Goal: Task Accomplishment & Management: Use online tool/utility

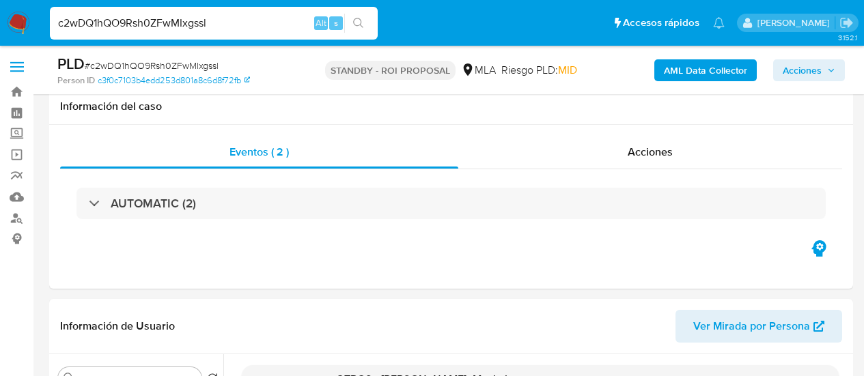
select select "10"
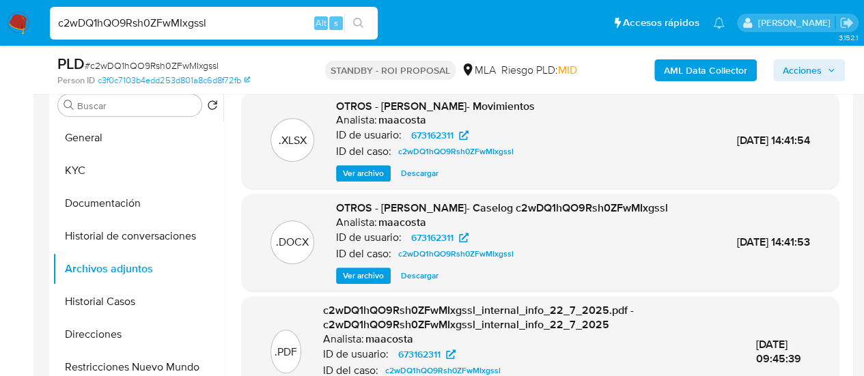
click at [193, 19] on input "c2wDQ1hQO9Rsh0ZFwMIxgssl" at bounding box center [214, 23] width 328 height 18
click at [193, 18] on input "c2wDQ1hQO9Rsh0ZFwMIxgssl" at bounding box center [214, 23] width 328 height 18
paste input "TxQc6DQFfYu6IEs2Mey8AaBD"
type input "TxQc6DQFfYu6IEs2Mey8AaBD"
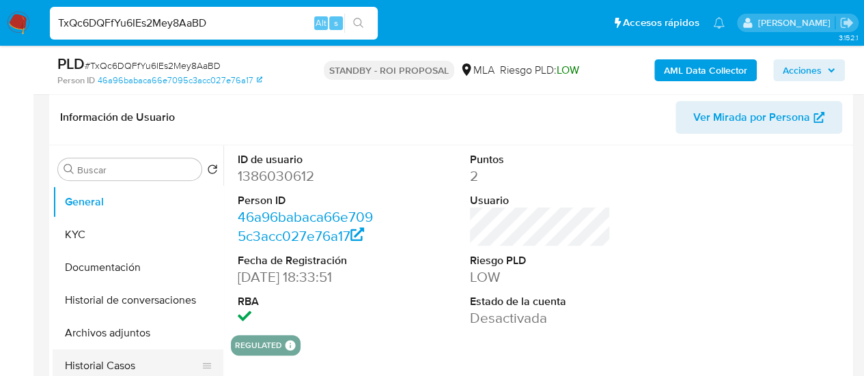
scroll to position [273, 0]
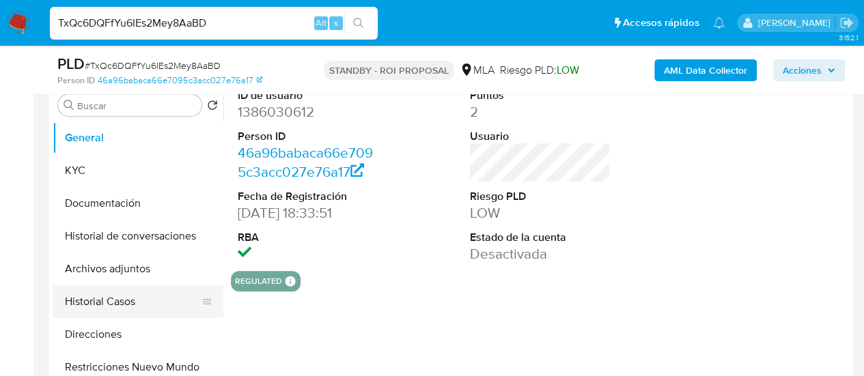
click at [115, 304] on button "Historial Casos" at bounding box center [133, 301] width 160 height 33
select select "10"
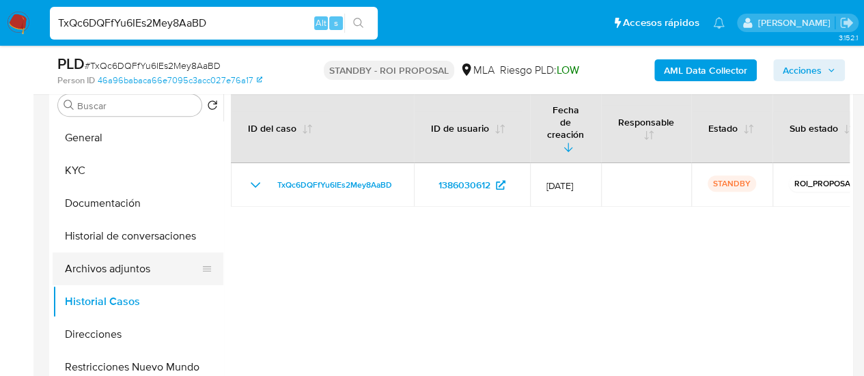
click at [126, 270] on button "Archivos adjuntos" at bounding box center [133, 269] width 160 height 33
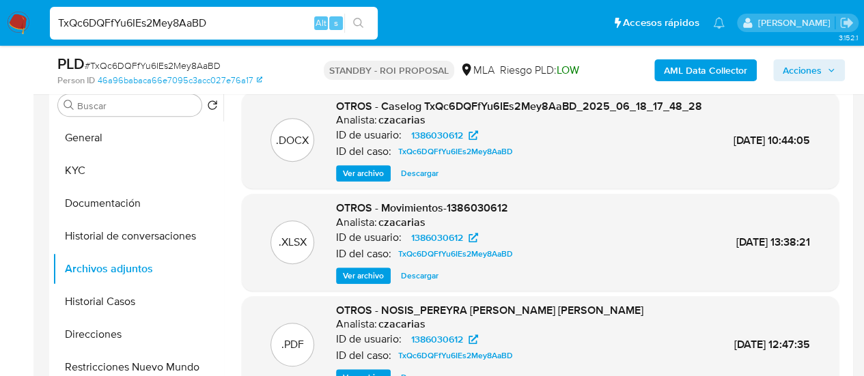
click at [412, 180] on span "Descargar" at bounding box center [420, 174] width 38 height 14
click at [87, 175] on button "KYC" at bounding box center [133, 170] width 160 height 33
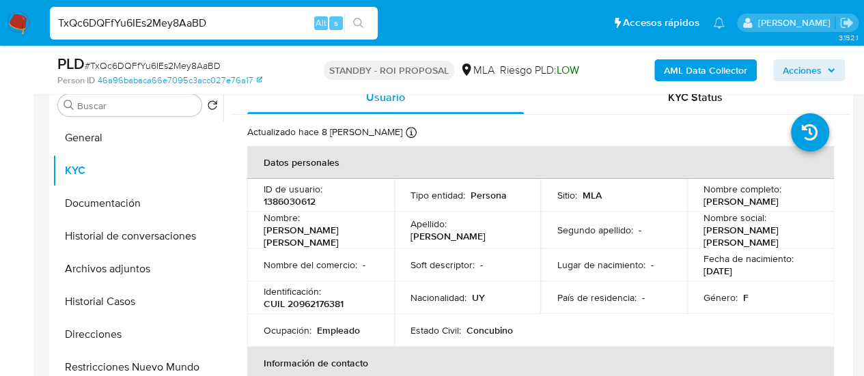
click at [185, 27] on input "TxQc6DQFfYu6IEs2Mey8AaBD" at bounding box center [214, 23] width 328 height 18
click at [169, 23] on input "TxQc6DQFfYu6IEs2Mey8AaBD" at bounding box center [214, 23] width 328 height 18
paste input "ljq3lr7hTpuTRCJS0zpHoeBC"
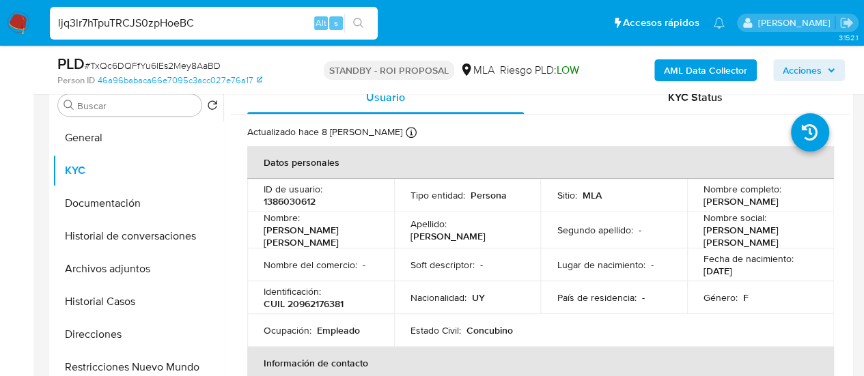
type input "ljq3lr7hTpuTRCJS0zpHoeBC"
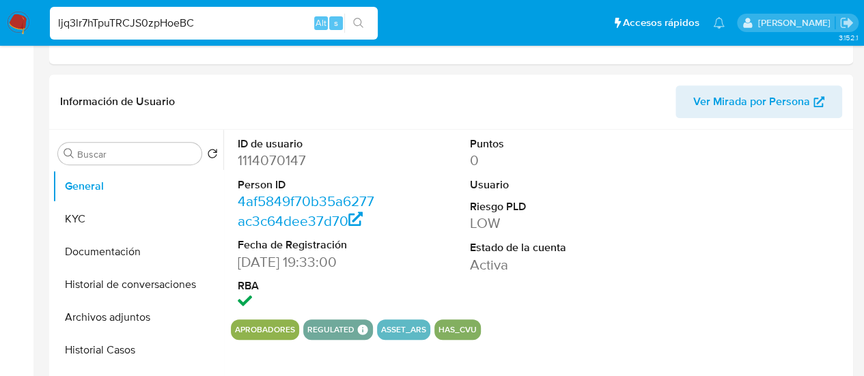
select select "10"
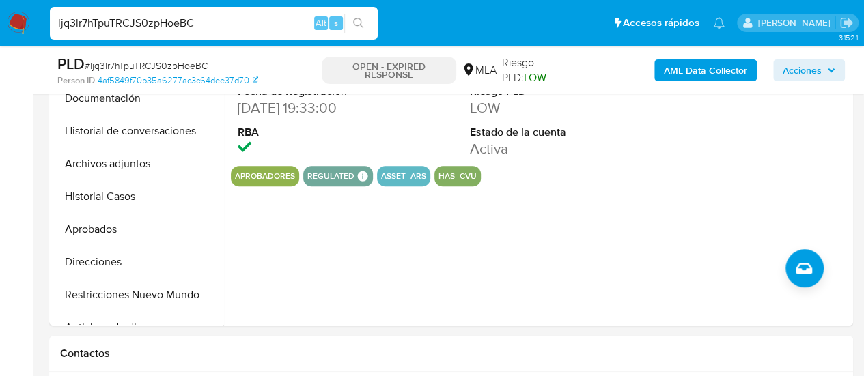
scroll to position [410, 0]
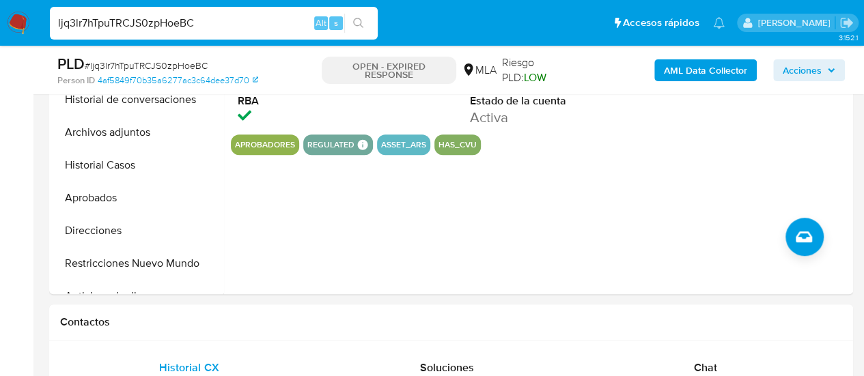
click at [184, 14] on input "ljq3lr7hTpuTRCJS0zpHoeBC" at bounding box center [214, 23] width 328 height 18
paste input "LHOvUo7Mtl1I6FSyAcPBYxjc"
type input "LHOvUo7Mtl1I6FSyAcPBYxjc"
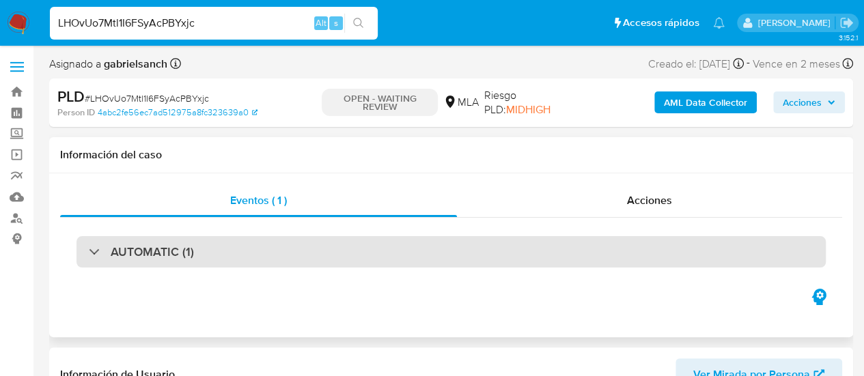
select select "10"
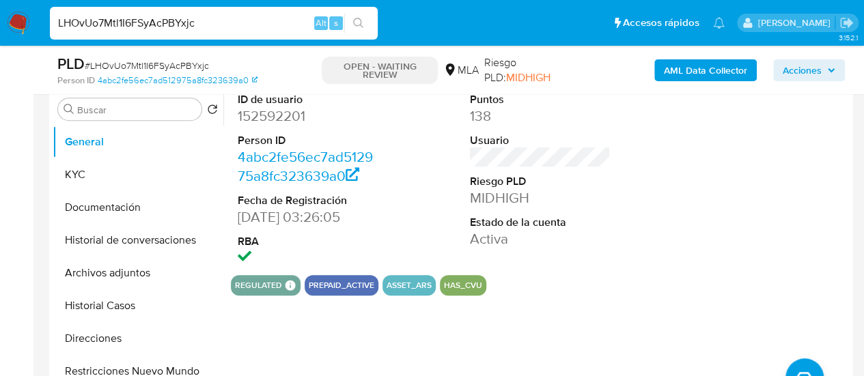
scroll to position [273, 0]
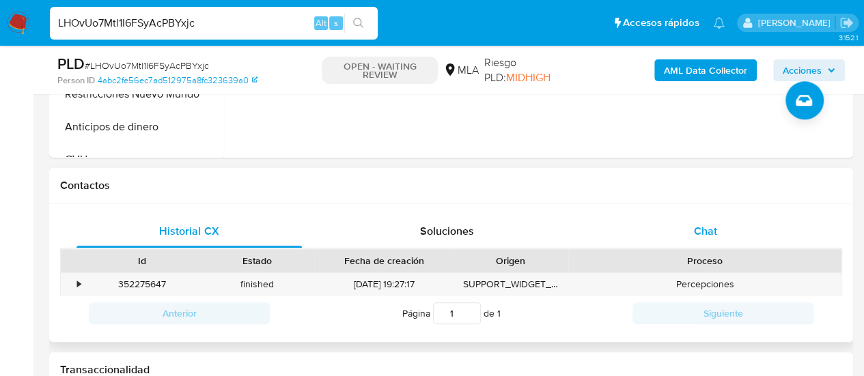
click at [676, 230] on div "Chat" at bounding box center [705, 231] width 225 height 33
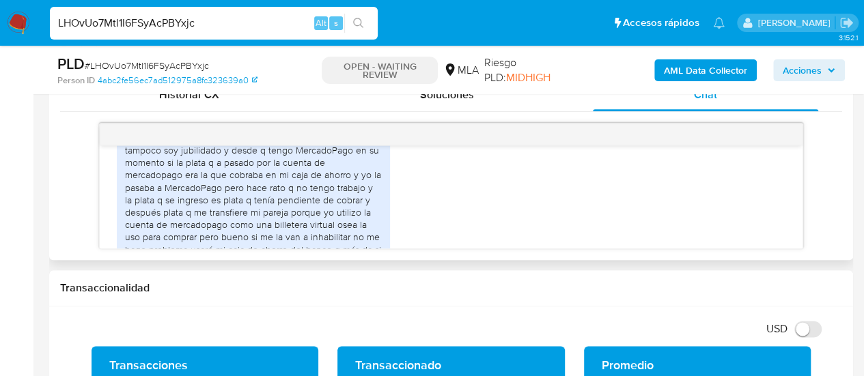
scroll to position [873, 0]
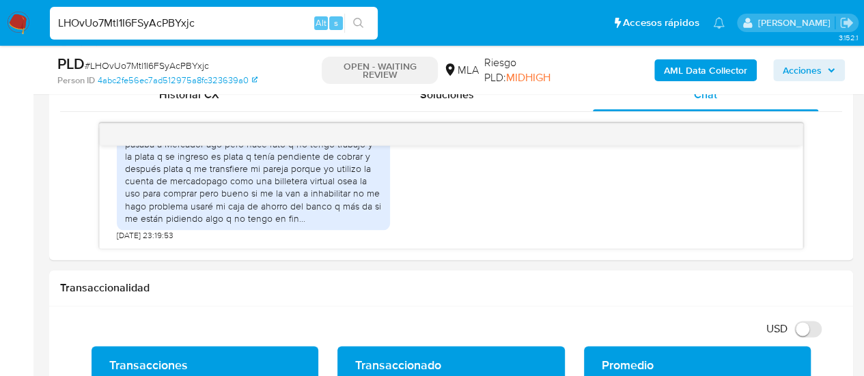
click at [168, 31] on input "LHOvUo7Mtl1I6FSyAcPBYxjc" at bounding box center [214, 23] width 328 height 18
paste input "QvUuuaUSpuMpJmxNzQbs5IQx"
type input "QvUuuaUSpuMpJmxNzQbs5IQx"
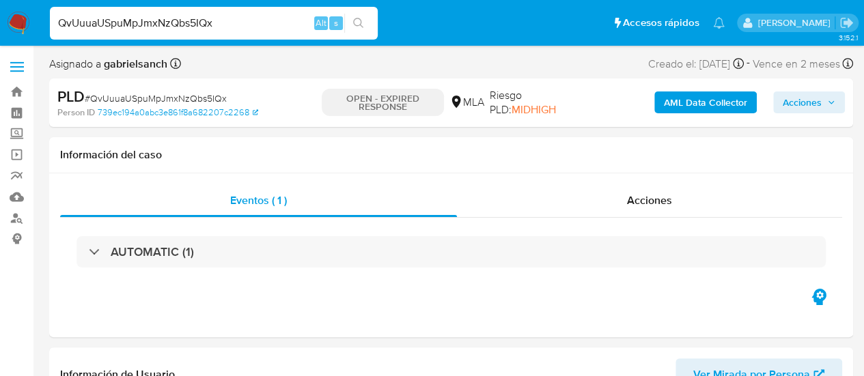
select select "10"
click at [179, 16] on input "QvUuuaUSpuMpJmxNzQbs5IQx" at bounding box center [214, 23] width 328 height 18
paste input "FgRMJRqhJvFvWJKZ0YLL9J5p"
type input "FgRMJRqhJvFvWJKZ0YLL9J5p"
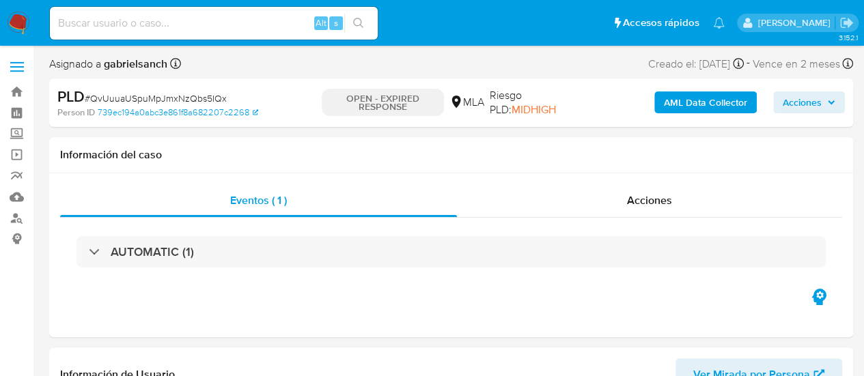
select select "10"
click at [181, 17] on input at bounding box center [214, 23] width 328 height 18
paste input "FgRMJRqhJvFvWJKZ0YLL9J5p"
type input "FgRMJRqhJvFvWJKZ0YLL9J5p"
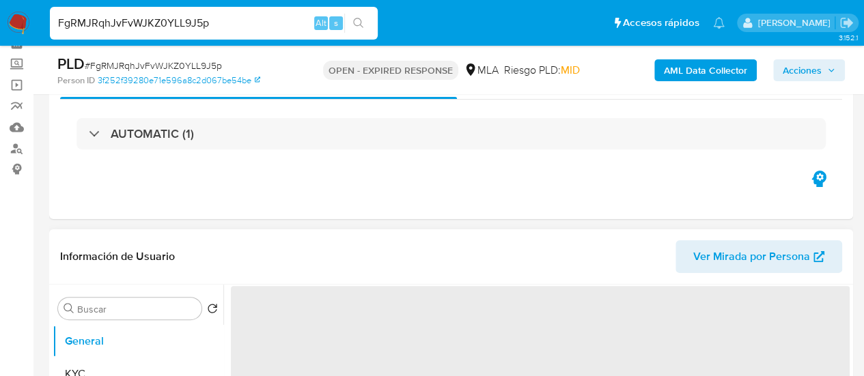
scroll to position [68, 0]
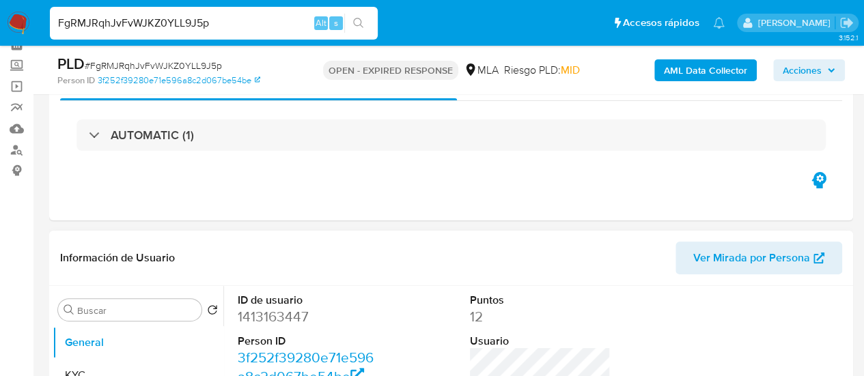
select select "10"
click at [145, 14] on input "FgRMJRqhJvFvWJKZ0YLL9J5p" at bounding box center [214, 23] width 328 height 18
click at [193, 20] on input "FgRMJRqhJvFvWJKZ0YLL9J5p" at bounding box center [214, 23] width 328 height 18
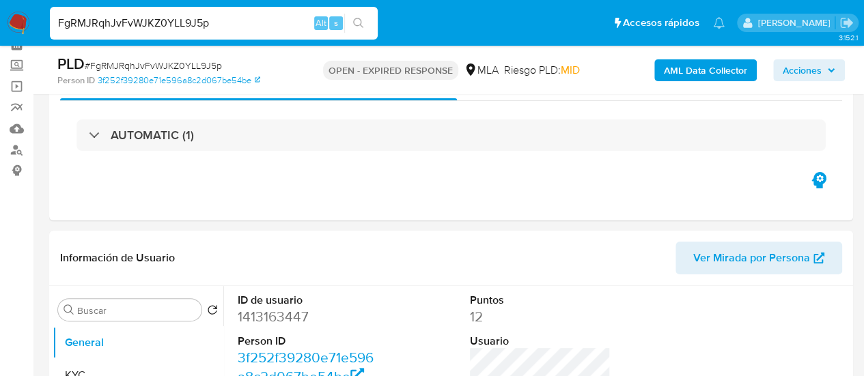
paste input "ASaaMUXoX6GMXRgR15w8T2Kc"
type input "ASaaMUXoX6GMXRgR15w8T2Kc"
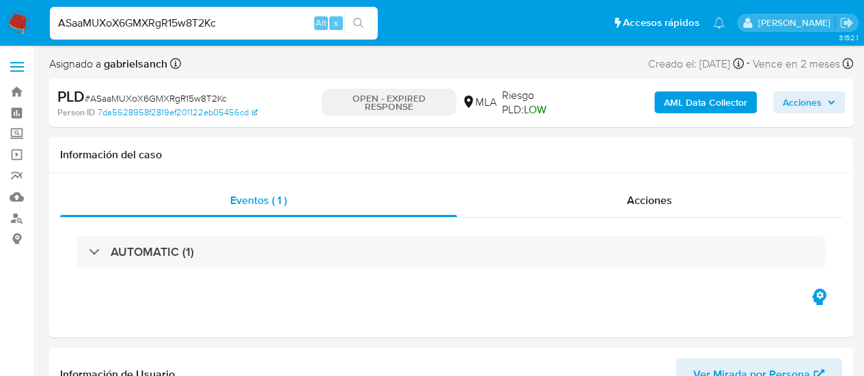
select select "10"
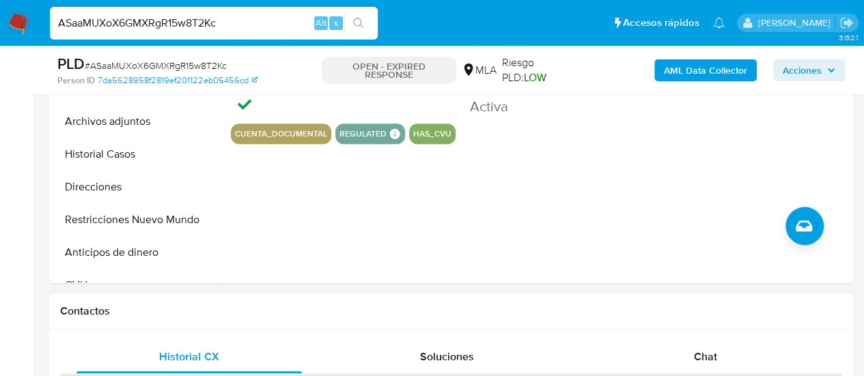
scroll to position [478, 0]
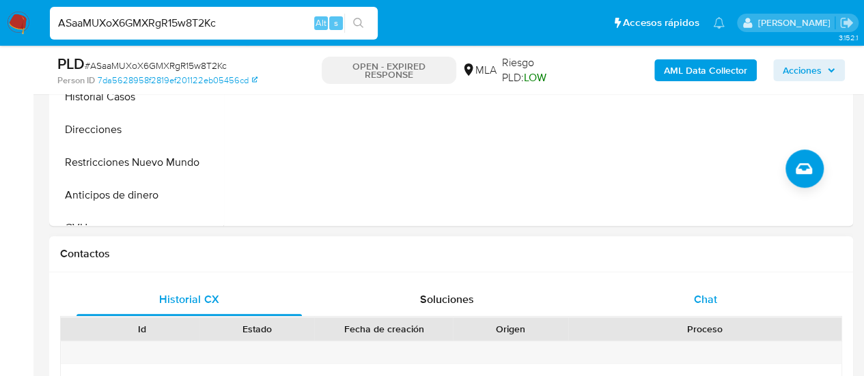
click at [707, 296] on span "Chat" at bounding box center [705, 300] width 23 height 16
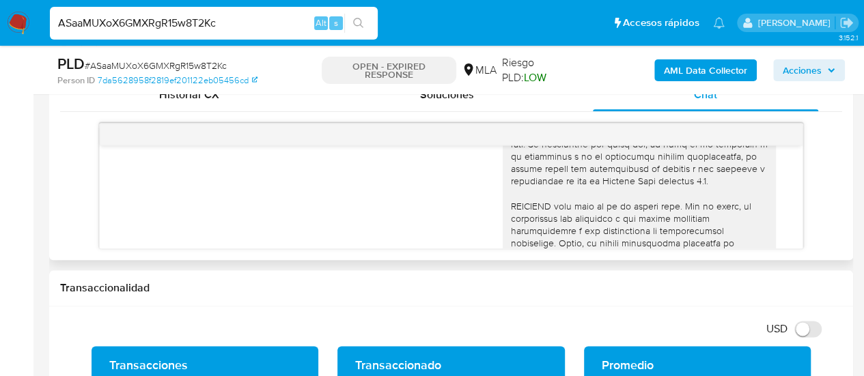
scroll to position [971, 0]
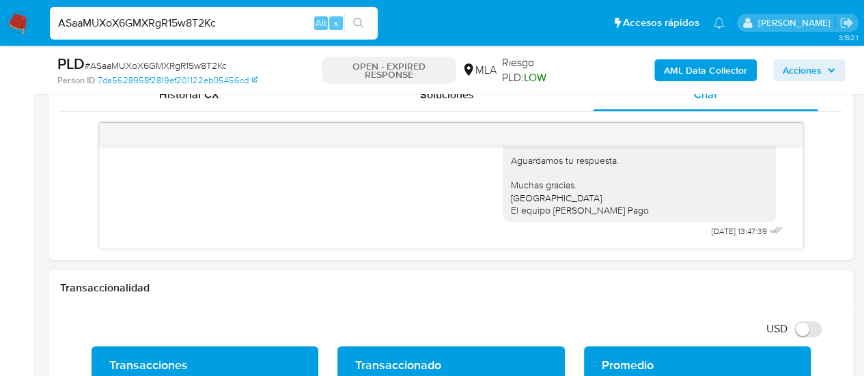
click at [136, 25] on input "ASaaMUXoX6GMXRgR15w8T2Kc" at bounding box center [214, 23] width 328 height 18
paste input "hjemafXYqGgP2936SDzuJiPG"
type input "hjemafXYqGgP2936SDzuJiPG"
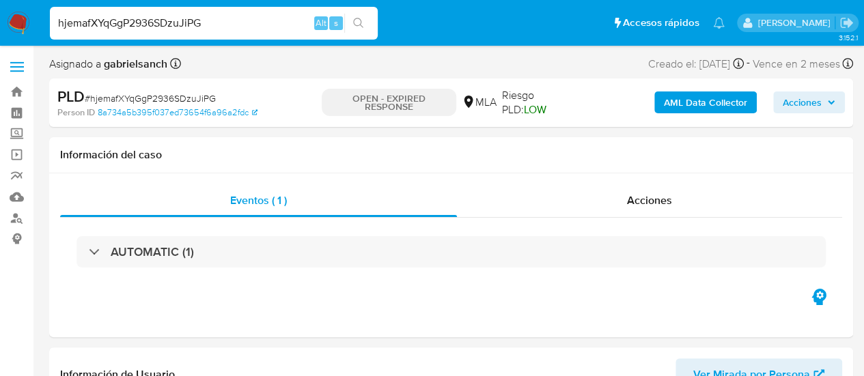
select select "10"
click at [156, 23] on input "hjemafXYqGgP2936SDzuJiPG" at bounding box center [214, 23] width 328 height 18
paste input "1ElYypcClV04V7irHYQGXI2A"
type input "1ElYypcClV04V7irHYQGXI2A"
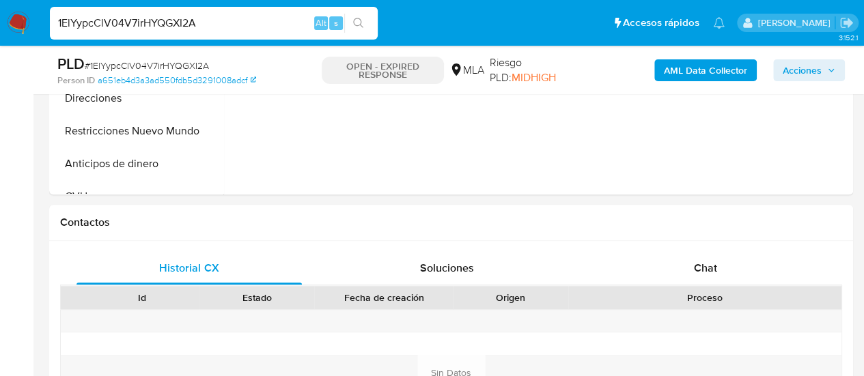
scroll to position [614, 0]
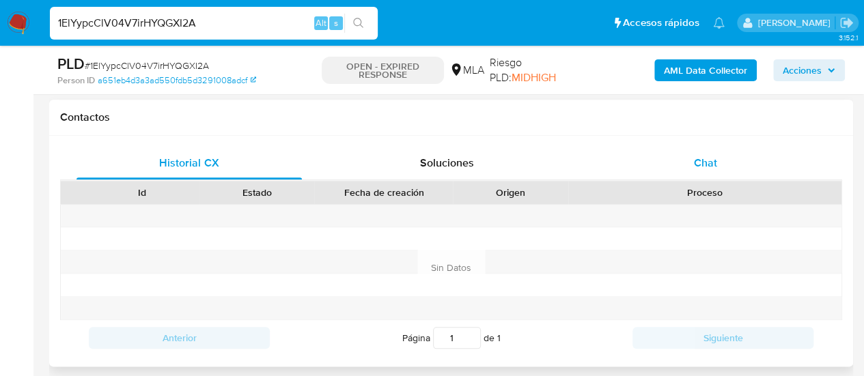
click at [721, 172] on div "Chat" at bounding box center [705, 163] width 225 height 33
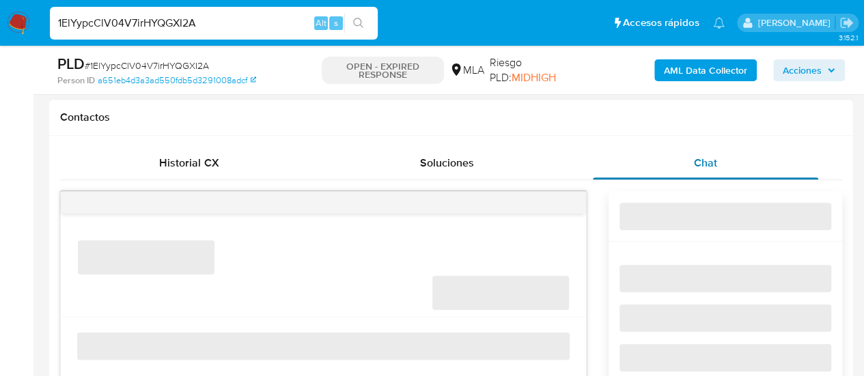
select select "10"
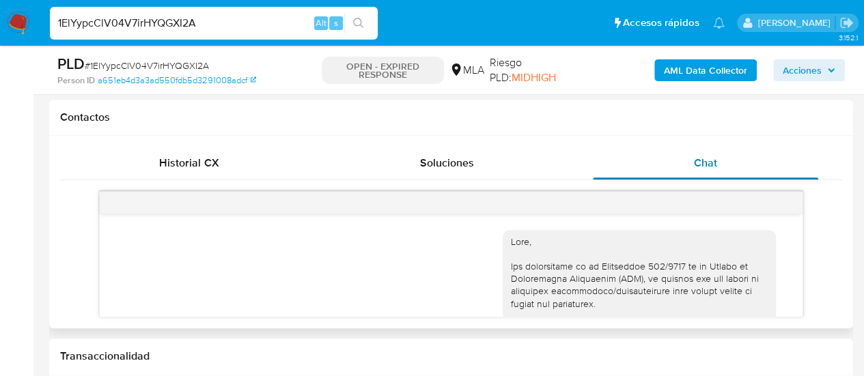
scroll to position [971, 0]
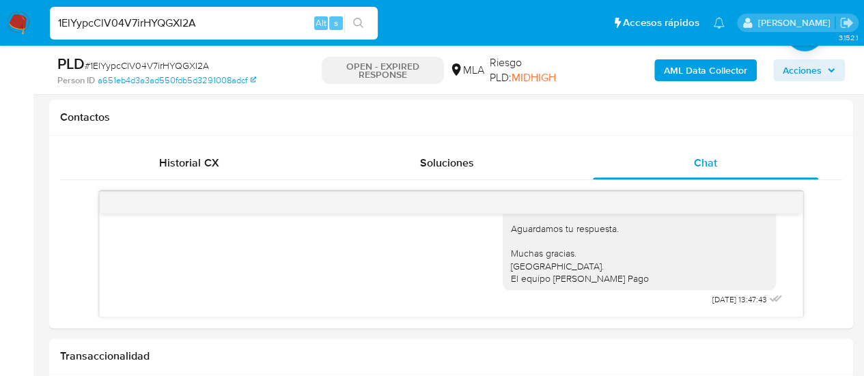
click at [176, 31] on input "1ElYypcClV04V7irHYQGXI2A" at bounding box center [214, 23] width 328 height 18
paste input "TBs5MDBFAOScKFHMNU7Gab67"
type input "TBs5MDBFAOScKFHMNU7Gab67"
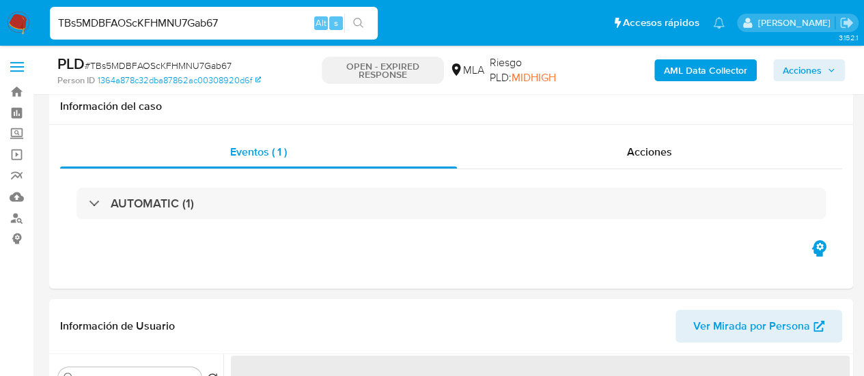
scroll to position [410, 0]
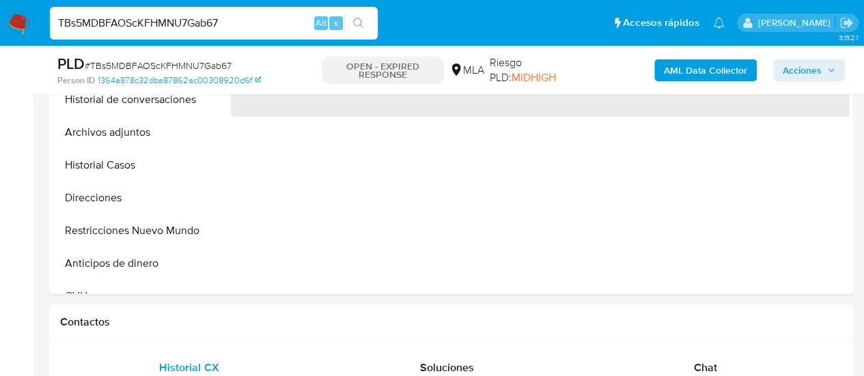
select select "10"
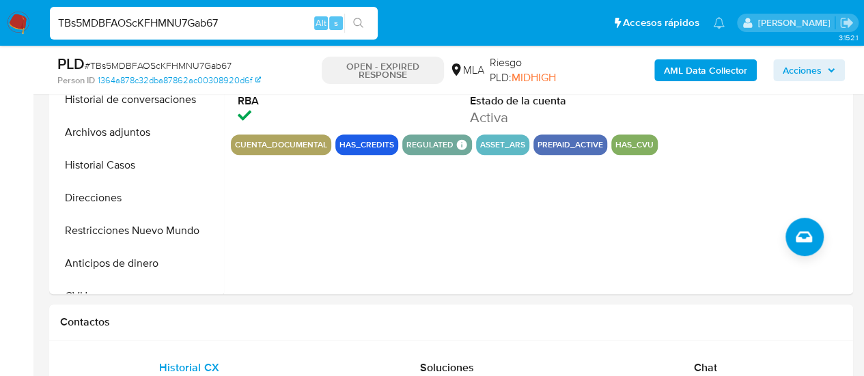
click at [168, 24] on input "TBs5MDBFAOScKFHMNU7Gab67" at bounding box center [214, 23] width 328 height 18
paste input "oQGmy7icWtJcplgWvuEE7VoO"
type input "oQGmy7icWtJcplgWvuEE7VoO"
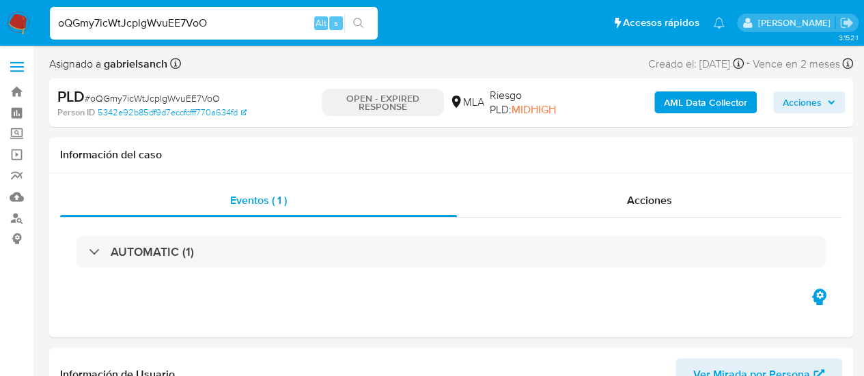
select select "10"
click at [153, 15] on input "oQGmy7icWtJcplgWvuEE7VoO" at bounding box center [214, 23] width 328 height 18
paste input "UGD3EMLiBYEZb2OjaXOdQuMx"
type input "UGD3EMLiBYEZb2OjaXOdQuMx"
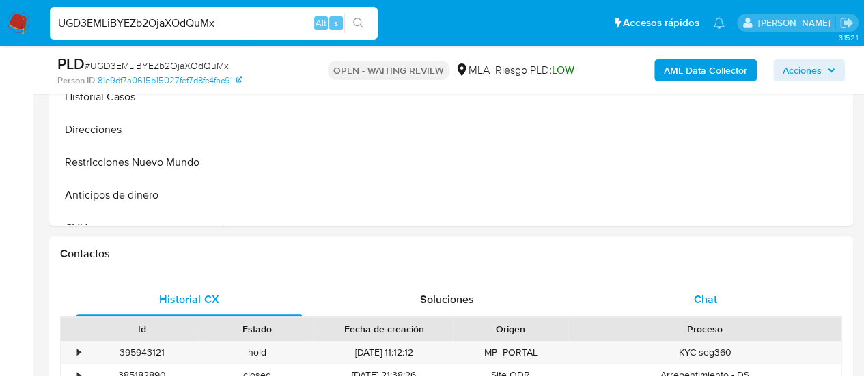
click at [703, 296] on span "Chat" at bounding box center [705, 300] width 23 height 16
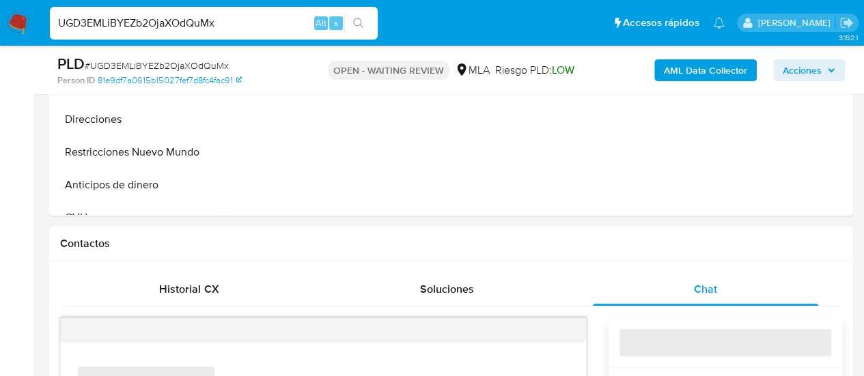
select select "10"
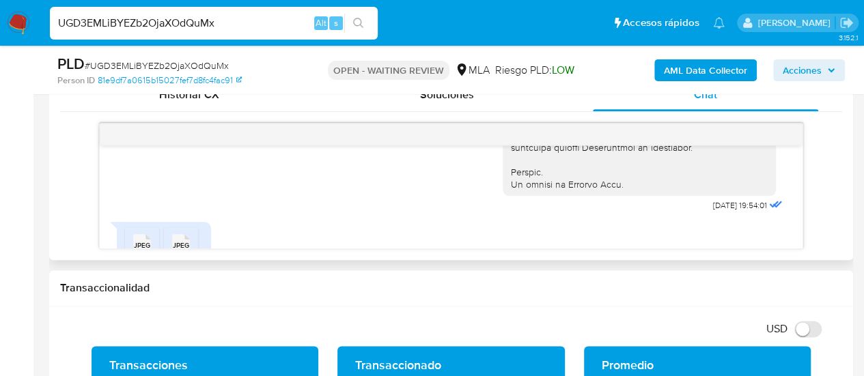
scroll to position [657, 0]
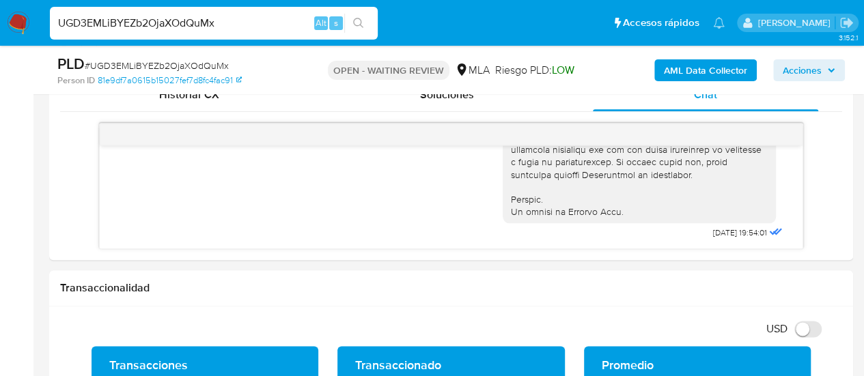
click at [184, 24] on input "UGD3EMLiBYEZb2OjaXOdQuMx" at bounding box center [214, 23] width 328 height 18
paste input "7Ze0SgNMjMRWPEn8j9XEyh1W"
type input "7Ze0SgNMjMRWPEn8j9XEyh1W"
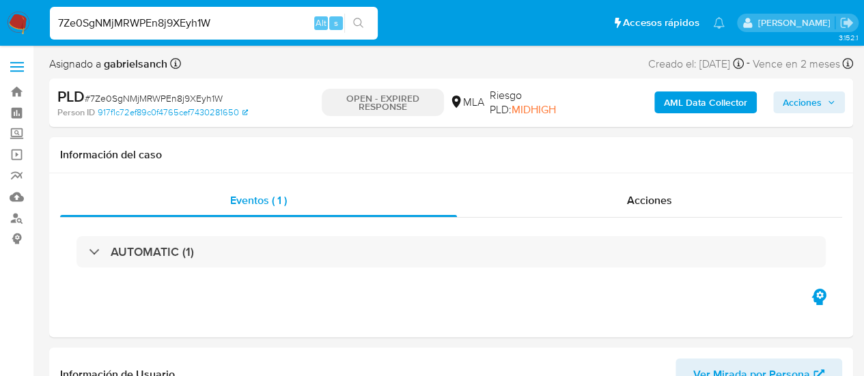
select select "10"
click at [172, 20] on input "7Ze0SgNMjMRWPEn8j9XEyh1W" at bounding box center [214, 23] width 328 height 18
paste input "n9pnp89rHIn0ZrEgo3amFYWf"
type input "n9pnp89rHIn0ZrEgo3amFYWf"
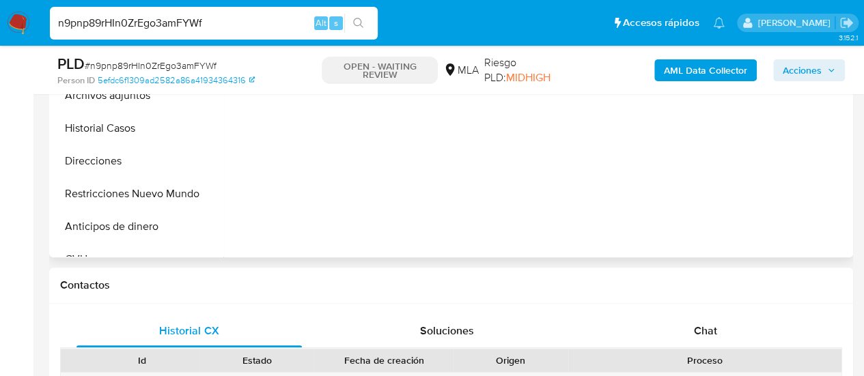
scroll to position [478, 0]
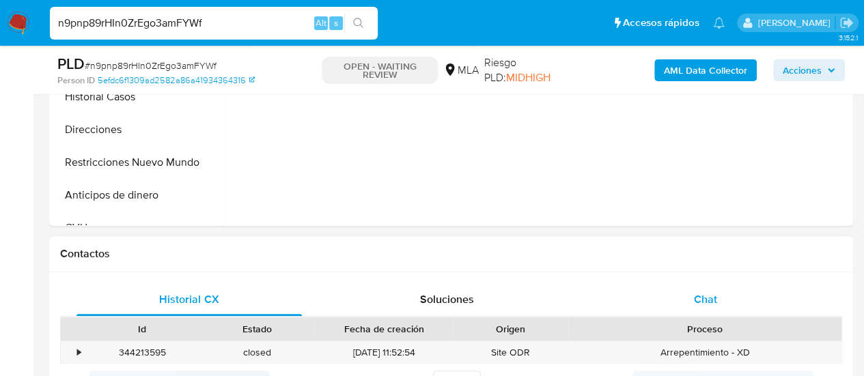
click at [712, 285] on div "Chat" at bounding box center [705, 299] width 225 height 33
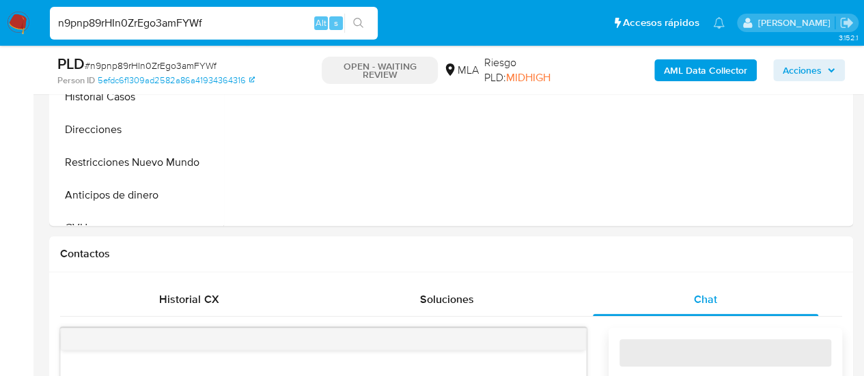
select select "10"
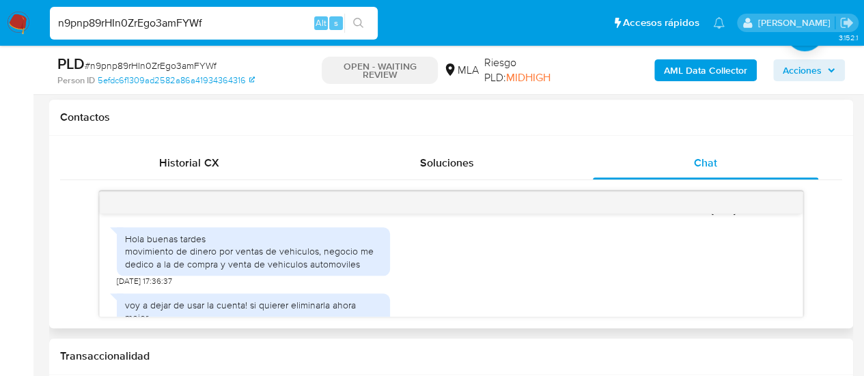
scroll to position [1091, 0]
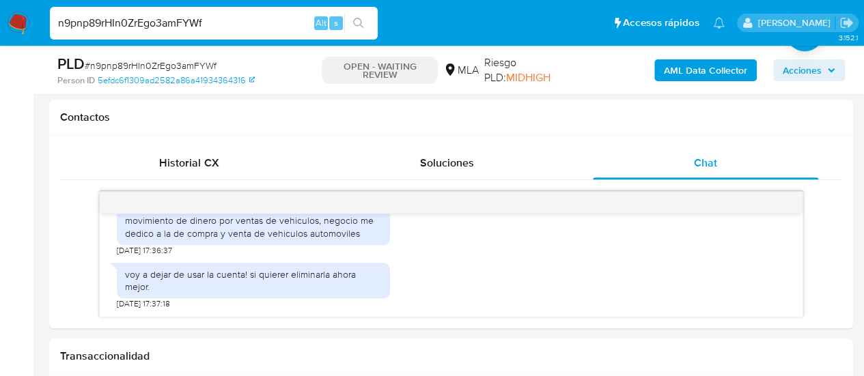
click at [154, 25] on input "n9pnp89rHIn0ZrEgo3amFYWf" at bounding box center [214, 23] width 328 height 18
paste input "A2WE9lzFfYes7C0YsdIHJMFl"
type input "A2WE9lzFfYes7C0YsdIHJMFl"
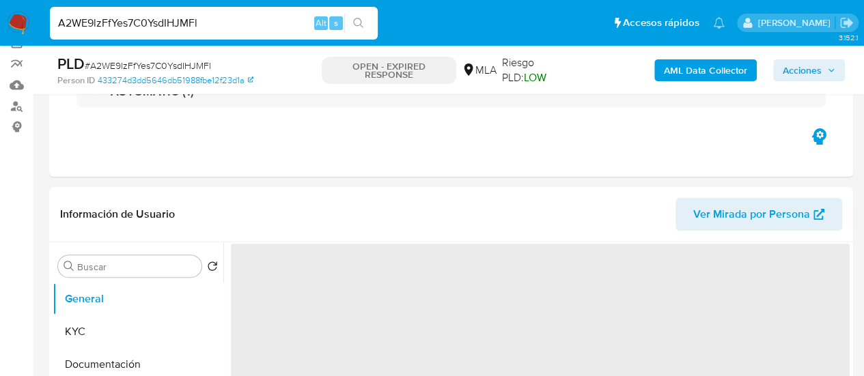
scroll to position [205, 0]
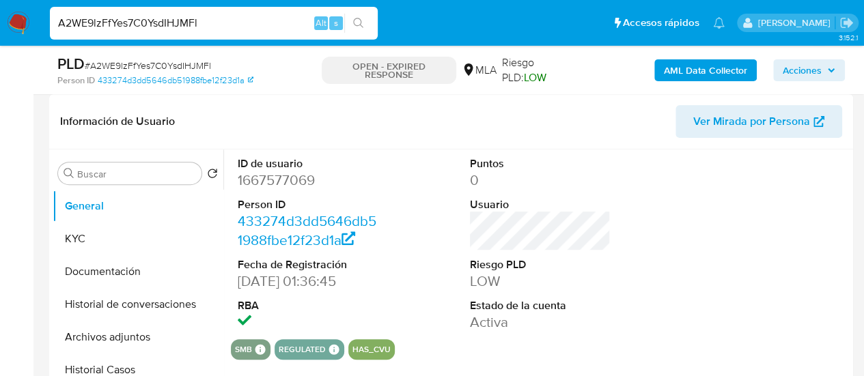
select select "10"
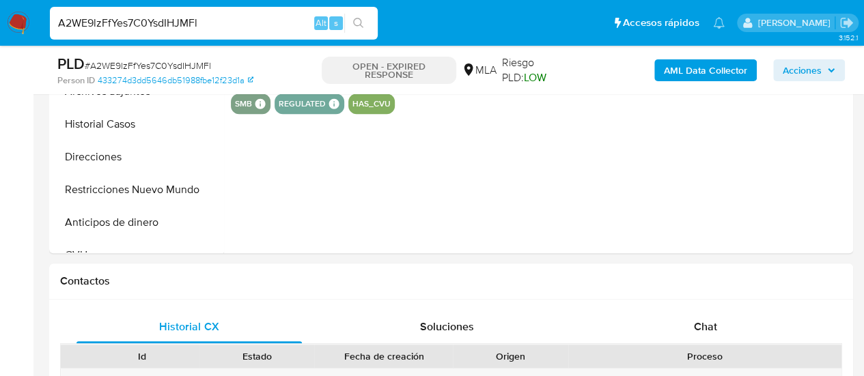
scroll to position [478, 0]
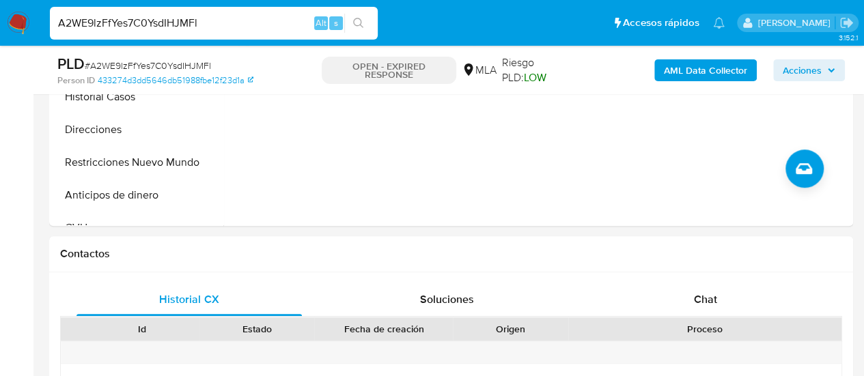
click at [185, 29] on input "A2WE9lzFfYes7C0YsdIHJMFl" at bounding box center [214, 23] width 328 height 18
paste input "PgqKVRUuEye9bWrIQzmCXEyF"
type input "PgqKVRUuEye9bWrIQzmCXEyF"
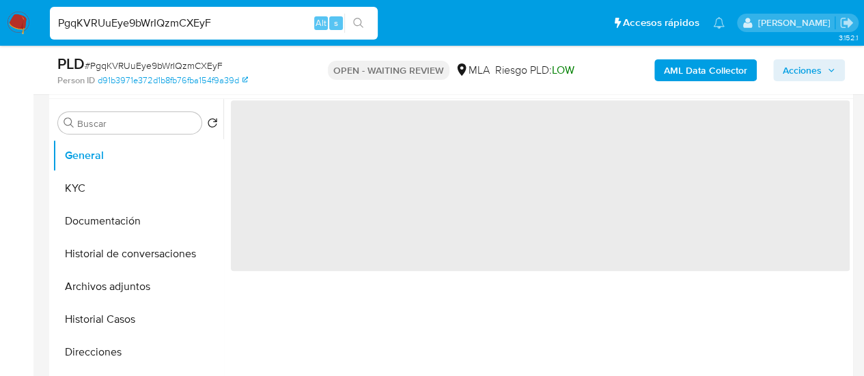
scroll to position [478, 0]
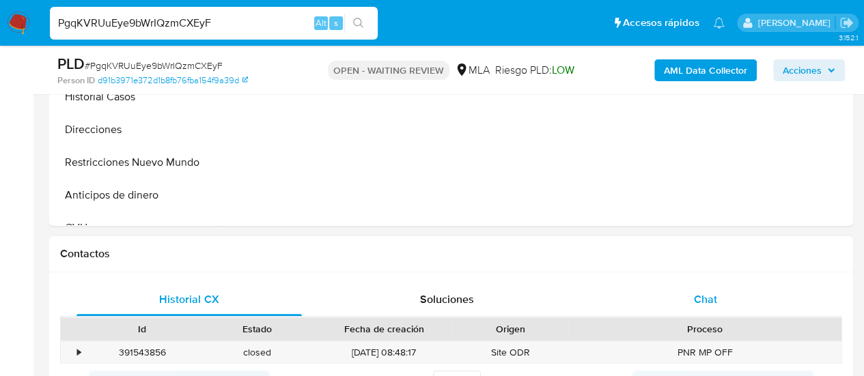
click at [725, 298] on div "Chat" at bounding box center [705, 299] width 225 height 33
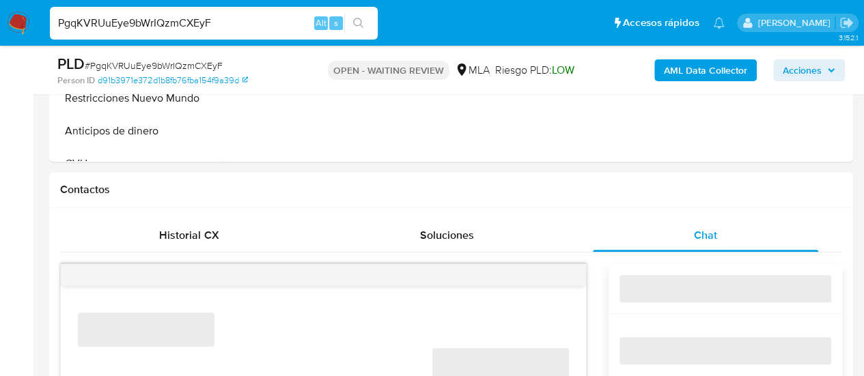
select select "10"
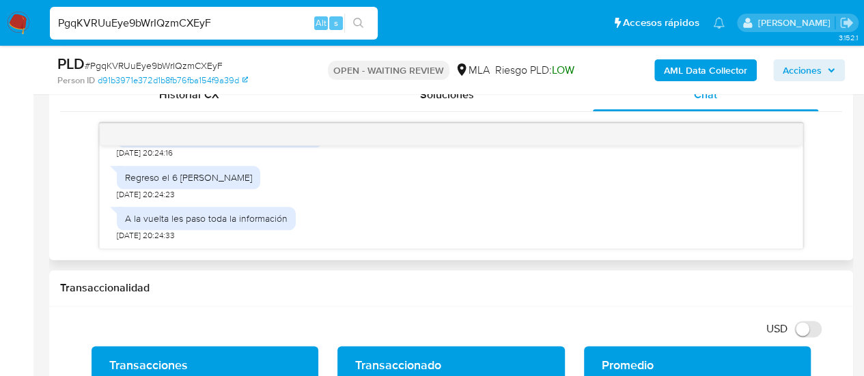
scroll to position [889, 0]
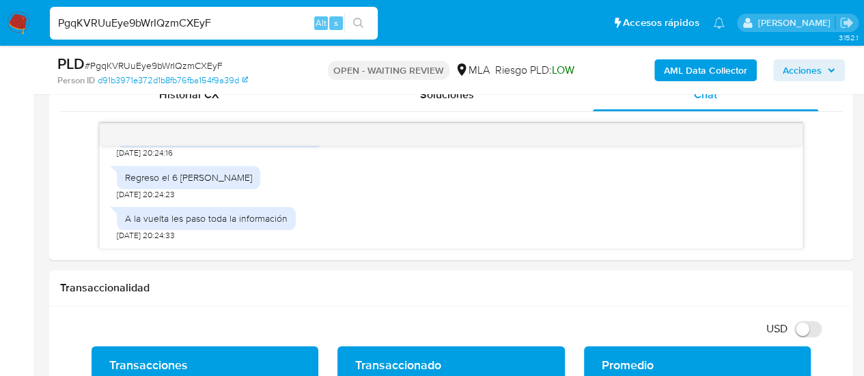
click at [187, 18] on input "PgqKVRUuEye9bWrIQzmCXEyF" at bounding box center [214, 23] width 328 height 18
paste input "4Lvx404RHQbU6piW52FAxzb1"
type input "4Lvx404RHQbU6piW52FAxzb1"
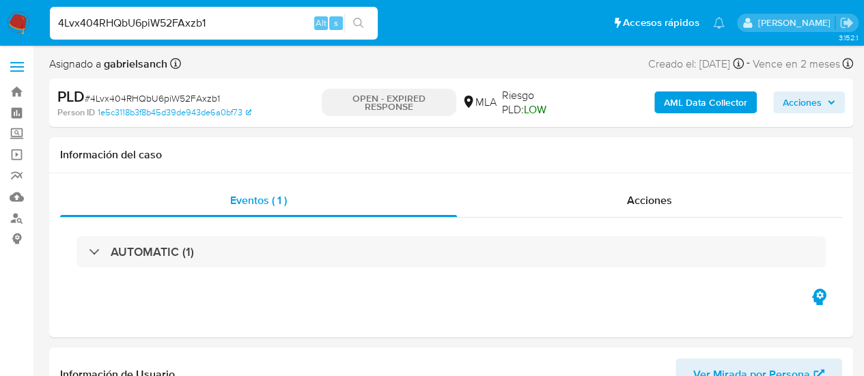
select select "10"
click at [175, 20] on input "4Lvx404RHQbU6piW52FAxzb1" at bounding box center [214, 23] width 328 height 18
paste input "xS4aUril5ej7uktaSjVg9Kwp"
type input "xS4aUril5ej7uktaSjVg9Kwp"
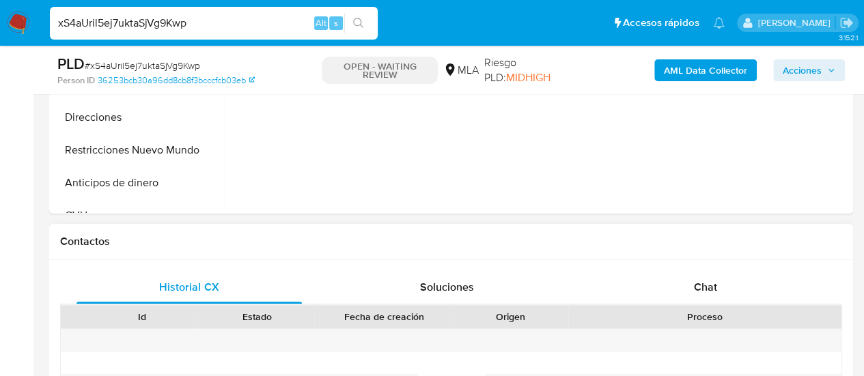
scroll to position [546, 0]
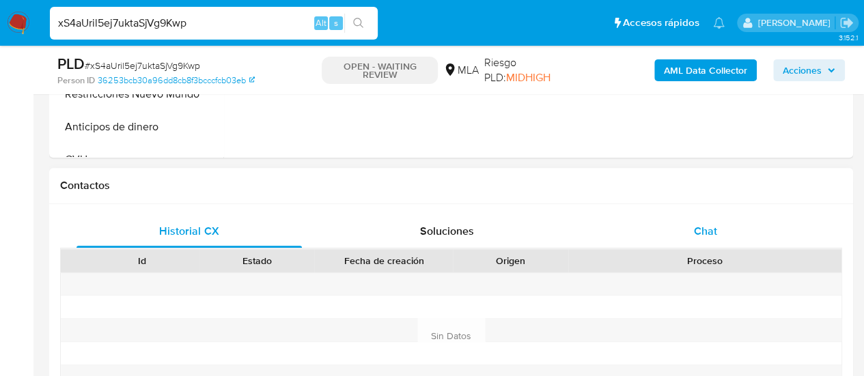
click at [695, 238] on span "Chat" at bounding box center [705, 231] width 23 height 16
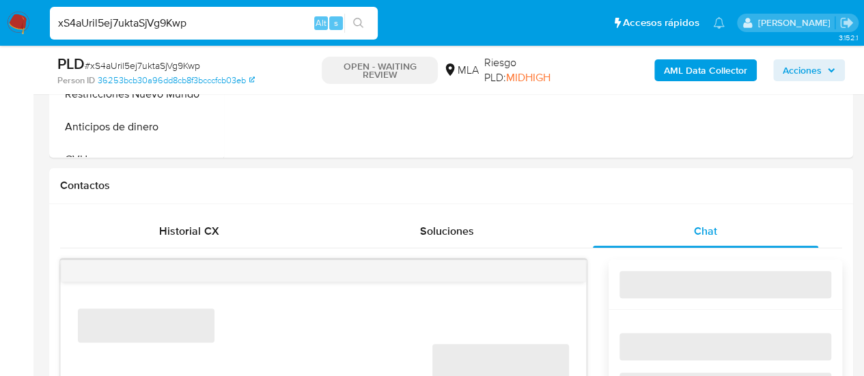
select select "10"
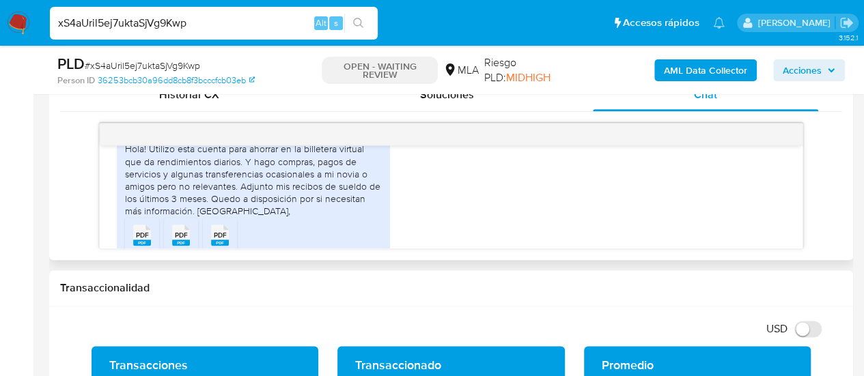
scroll to position [750, 0]
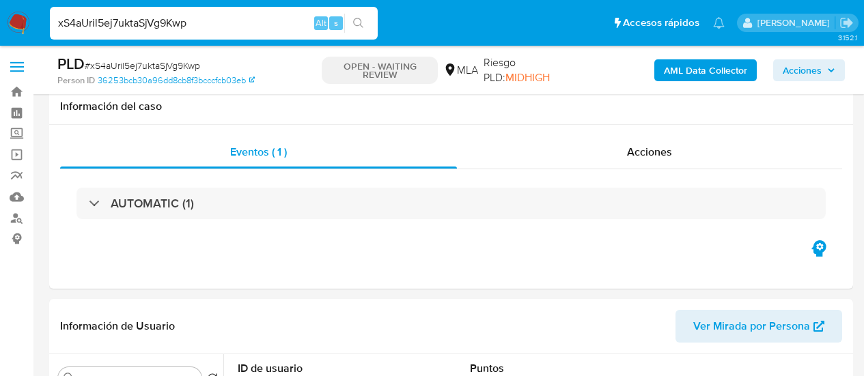
select select "10"
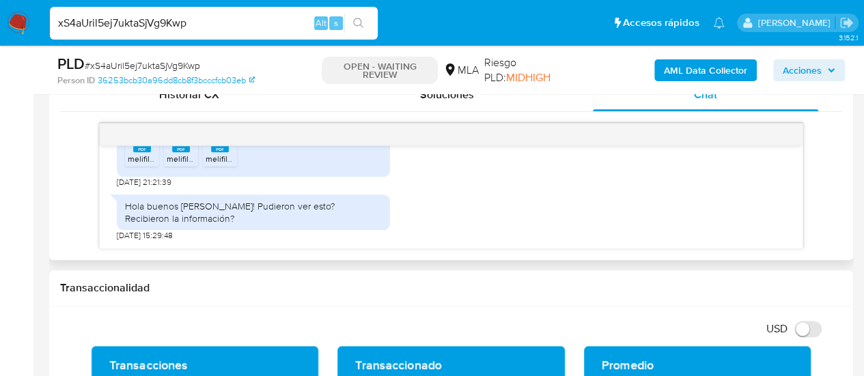
scroll to position [887, 0]
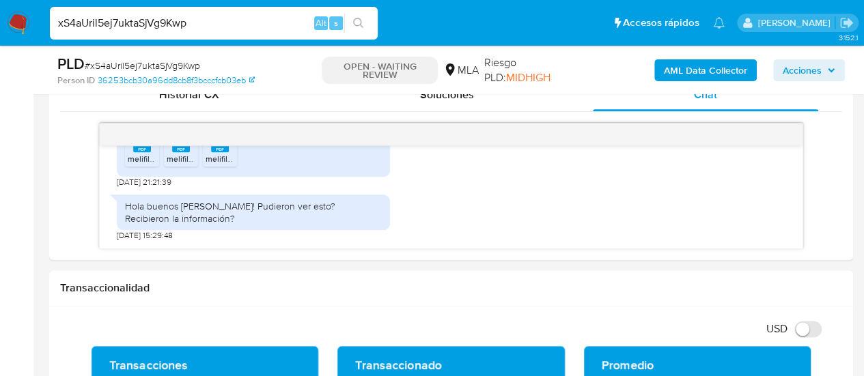
click at [171, 23] on input "xS4aUril5ej7uktaSjVg9Kwp" at bounding box center [214, 23] width 328 height 18
paste input "UGD3EMLiBYEZb2OjaXOdQuMx"
type input "UGD3EMLiBYEZb2OjaXOdQuMx"
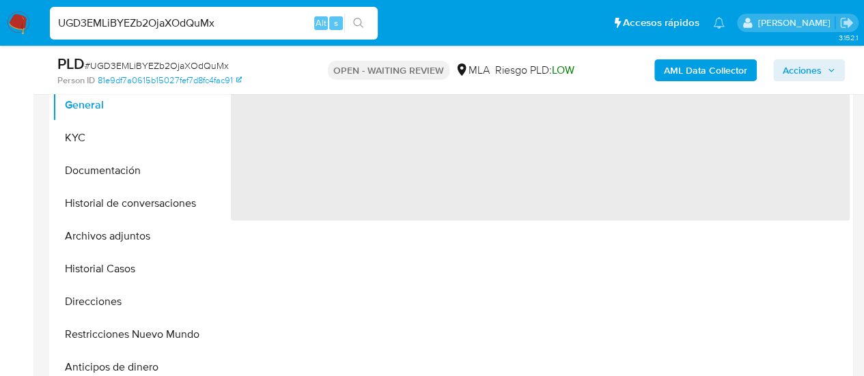
scroll to position [478, 0]
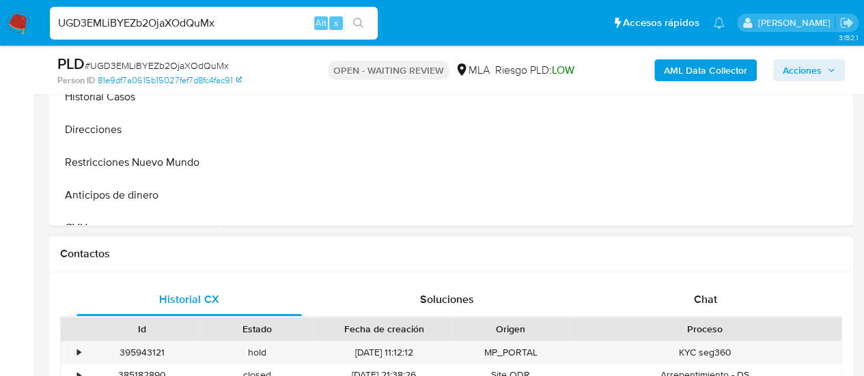
click at [718, 273] on div "Historial CX Soluciones Chat Id Estado Fecha de creación Origen Proceso • 39594…" at bounding box center [451, 364] width 804 height 185
click at [718, 280] on div "Historial CX Soluciones Chat Id Estado Fecha de creación Origen Proceso • 39594…" at bounding box center [451, 364] width 804 height 185
select select "10"
click at [720, 296] on div "Chat" at bounding box center [705, 299] width 225 height 33
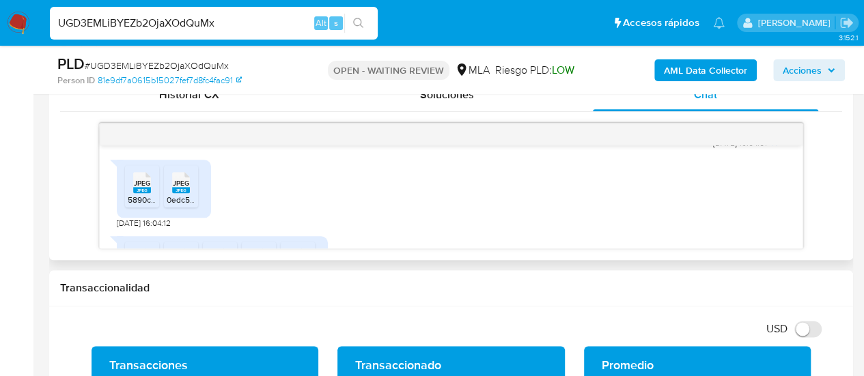
scroll to position [725, 0]
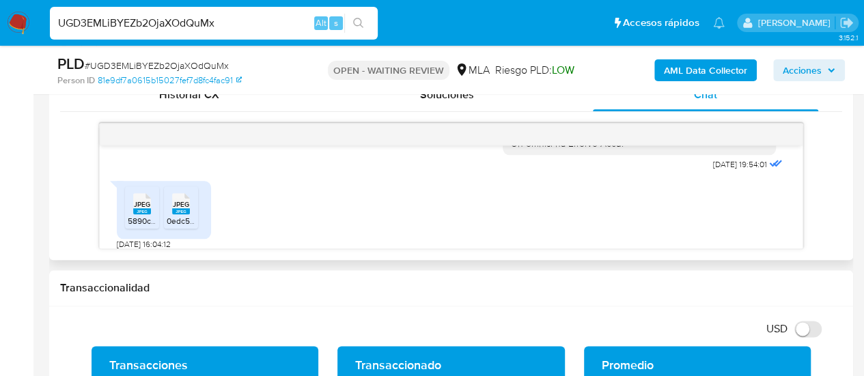
click at [144, 209] on span "JPEG" at bounding box center [142, 204] width 16 height 9
click at [173, 227] on span "0edc5879-aec5-4fe4-af3d-c0114414c2b9.jpeg" at bounding box center [250, 221] width 166 height 12
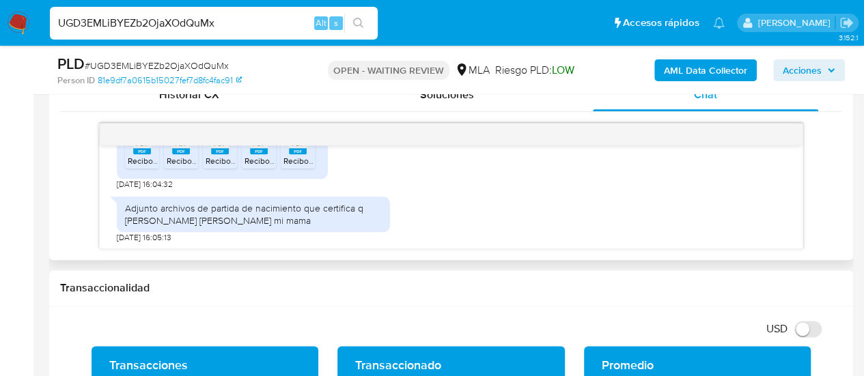
click at [139, 167] on span "RecibodeSueldo-Recibo-S-a-c--1.pdf" at bounding box center [194, 161] width 132 height 12
click at [186, 156] on icon "PDF" at bounding box center [181, 144] width 18 height 24
click at [226, 154] on rect at bounding box center [220, 151] width 18 height 6
click at [257, 154] on rect at bounding box center [259, 151] width 18 height 6
click at [289, 156] on icon "PDF" at bounding box center [298, 144] width 18 height 24
